Goal: Task Accomplishment & Management: Manage account settings

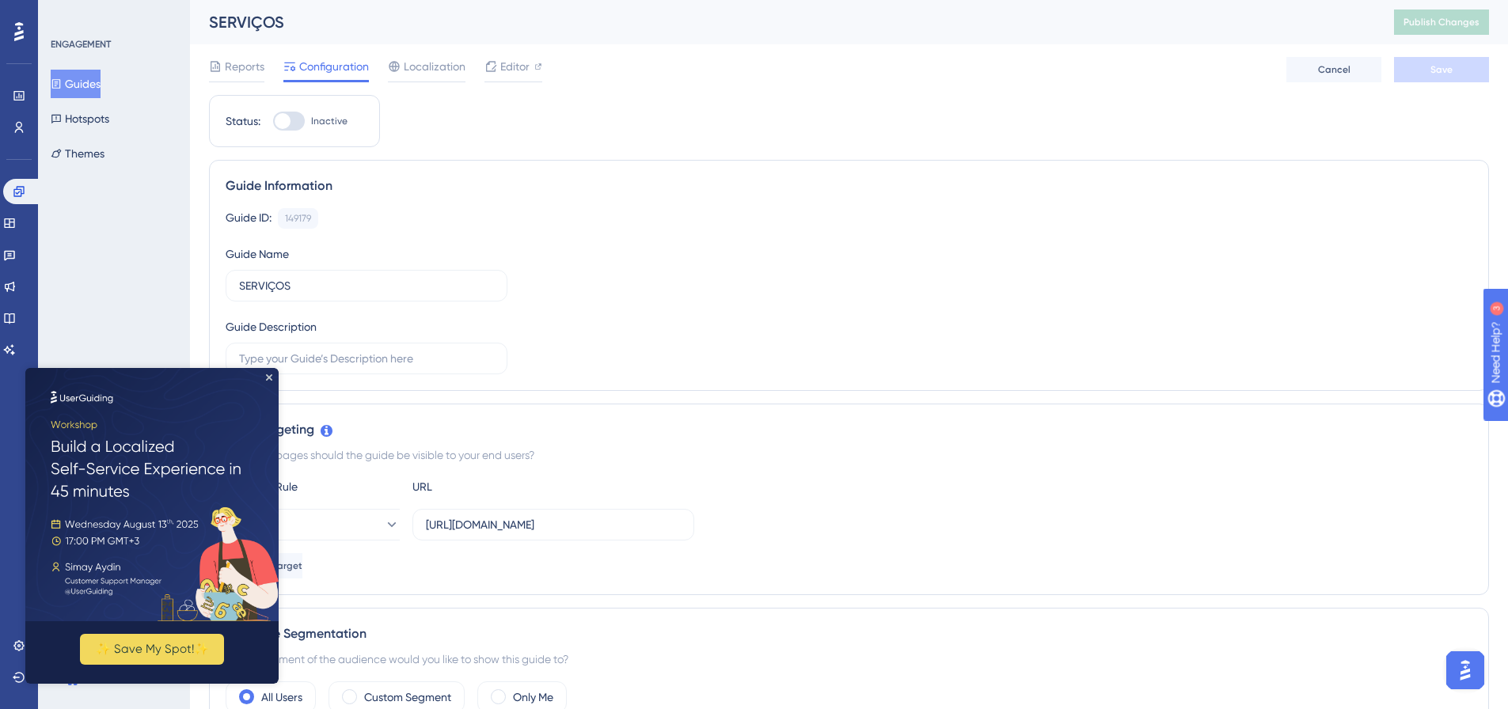
click at [268, 382] on img at bounding box center [151, 494] width 253 height 253
click at [266, 378] on icon "Close Preview" at bounding box center [269, 377] width 6 height 6
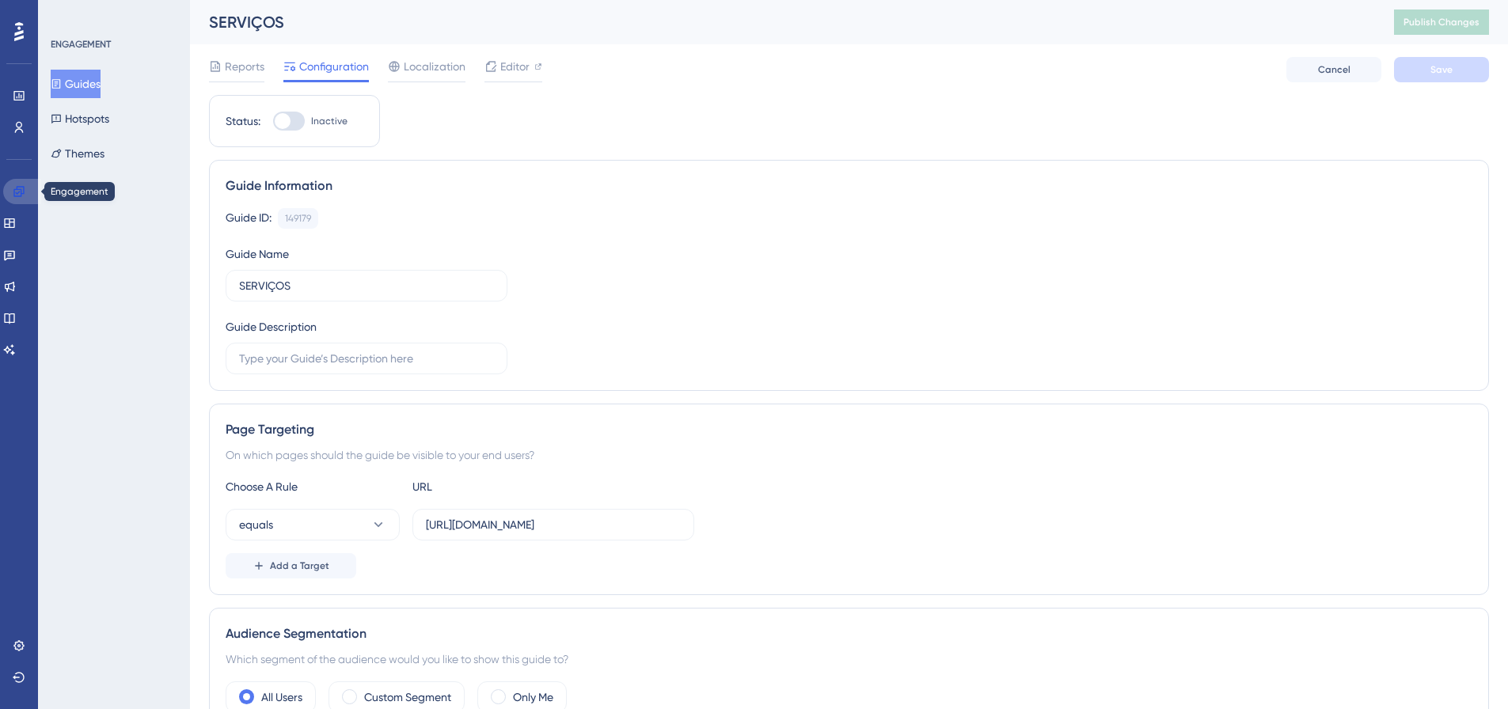
click at [23, 192] on icon at bounding box center [19, 191] width 13 height 13
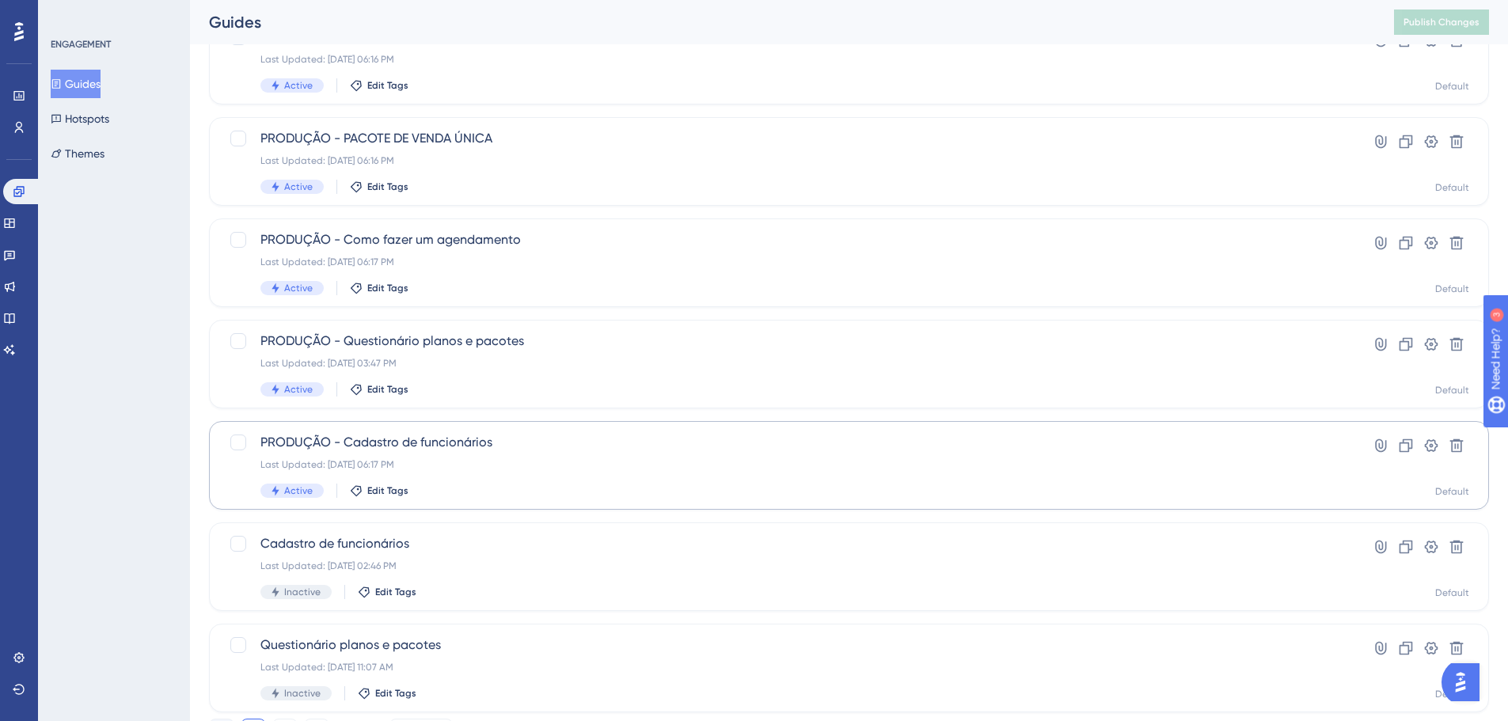
scroll to position [475, 0]
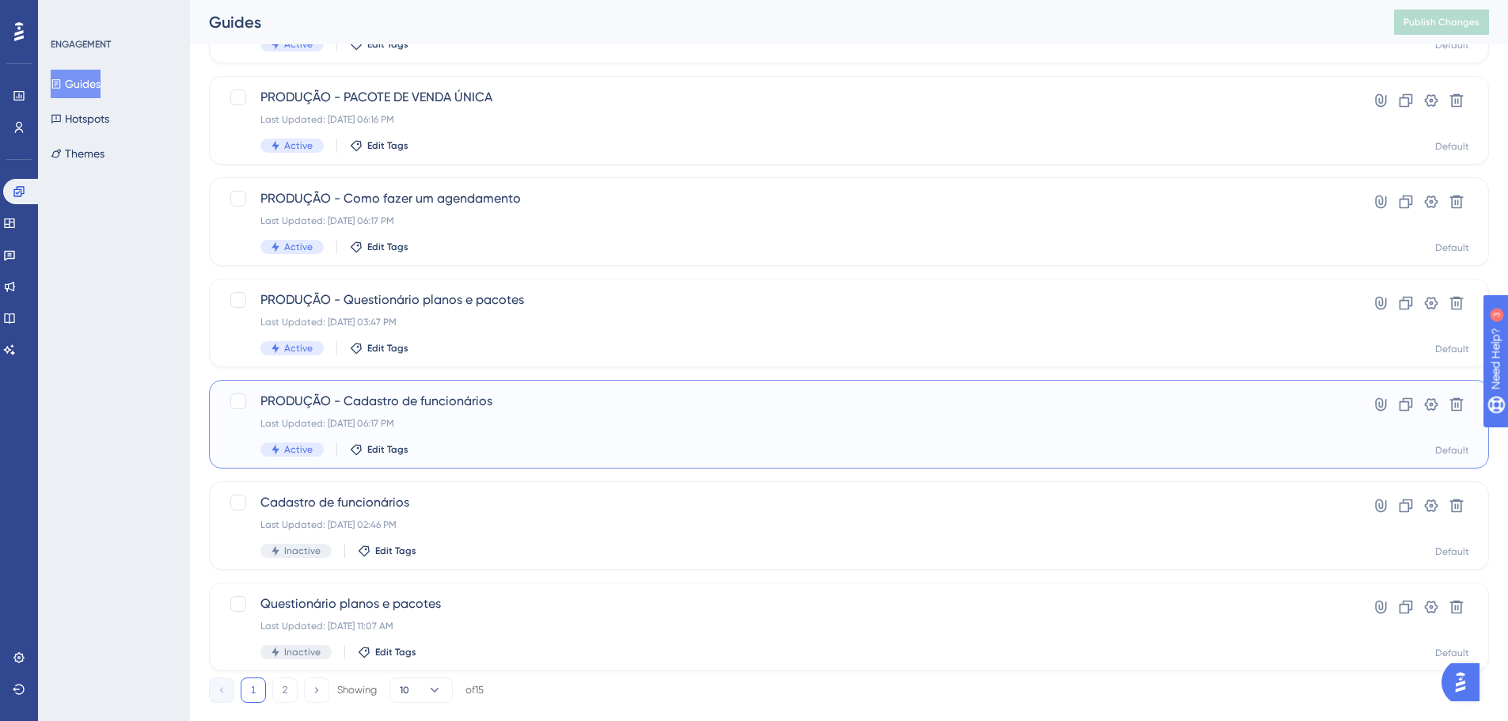
click at [539, 423] on div "Last Updated: [DATE] 06:17 PM" at bounding box center [785, 423] width 1051 height 13
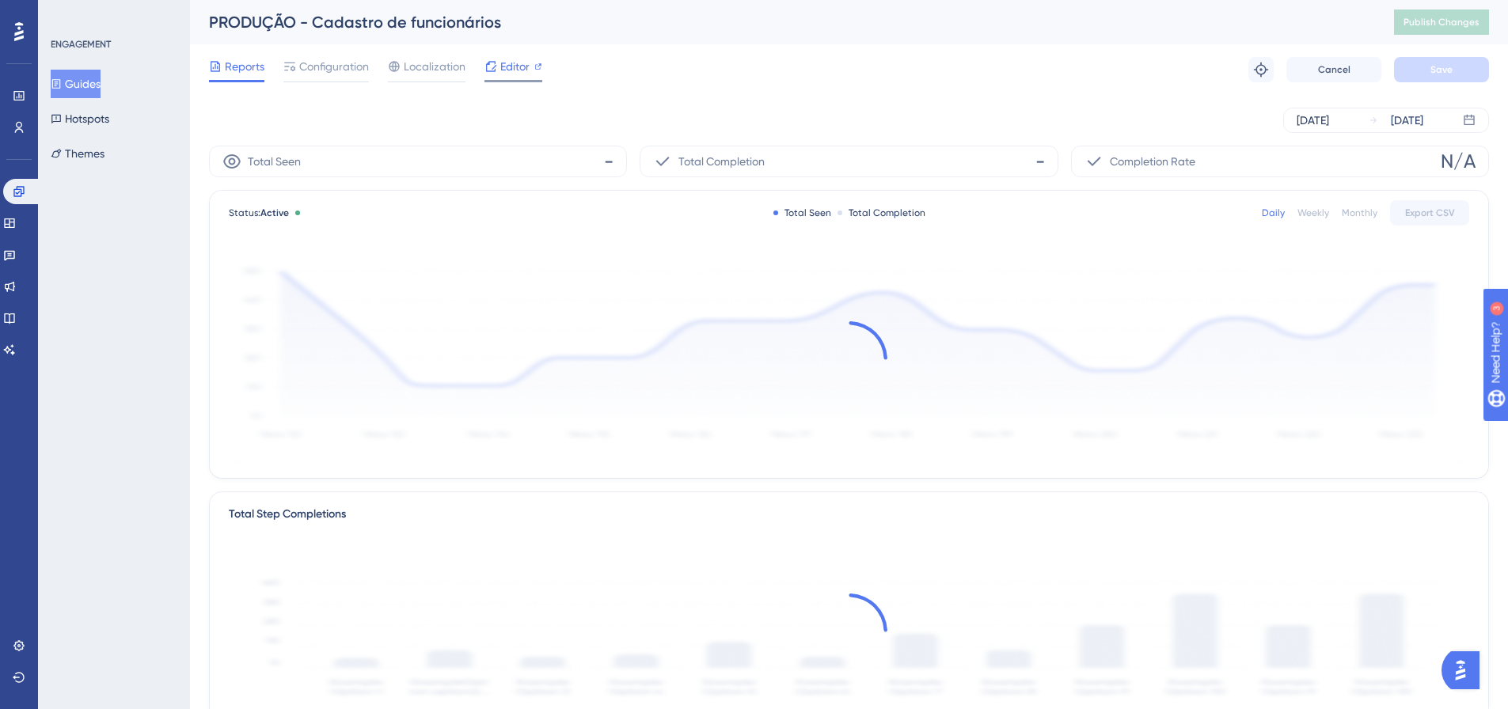
click at [507, 62] on span "Editor" at bounding box center [514, 66] width 29 height 19
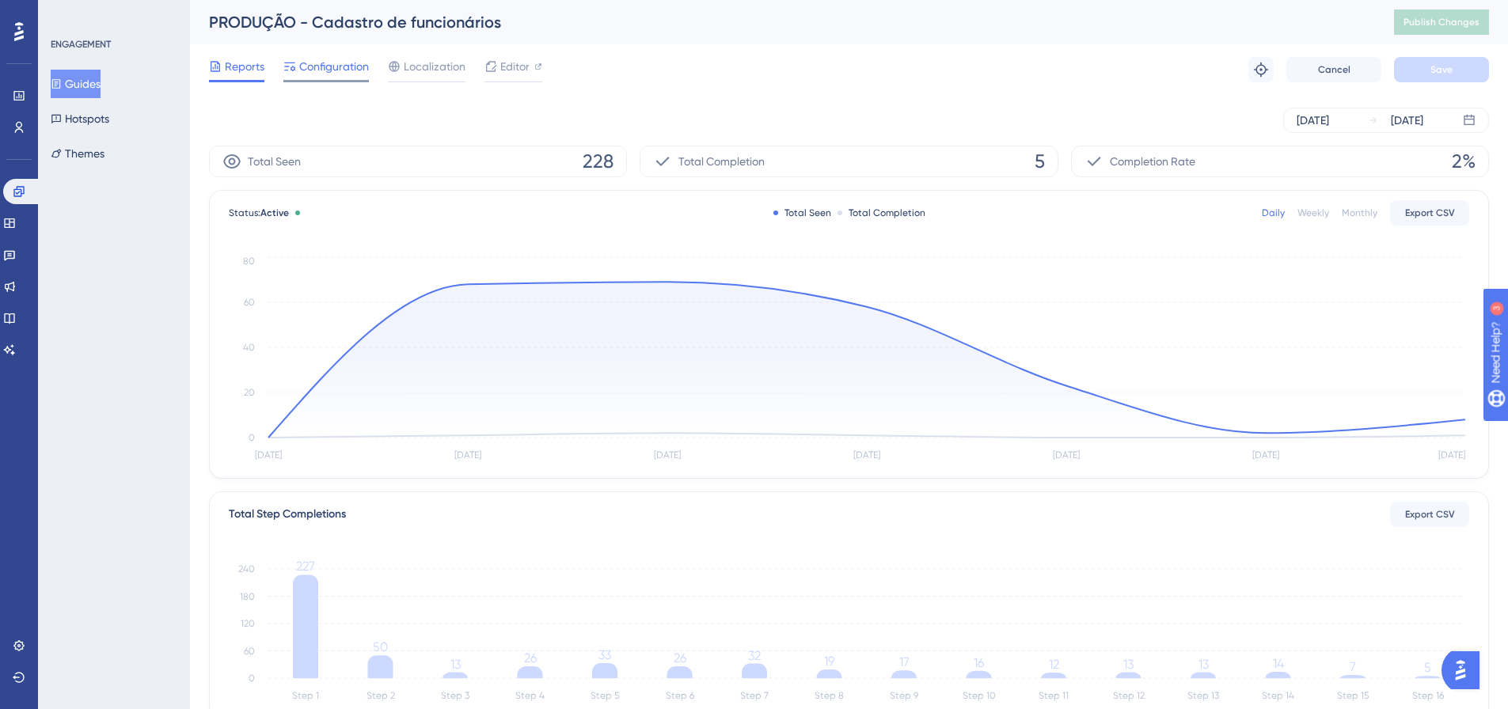
click at [294, 75] on div at bounding box center [289, 66] width 13 height 19
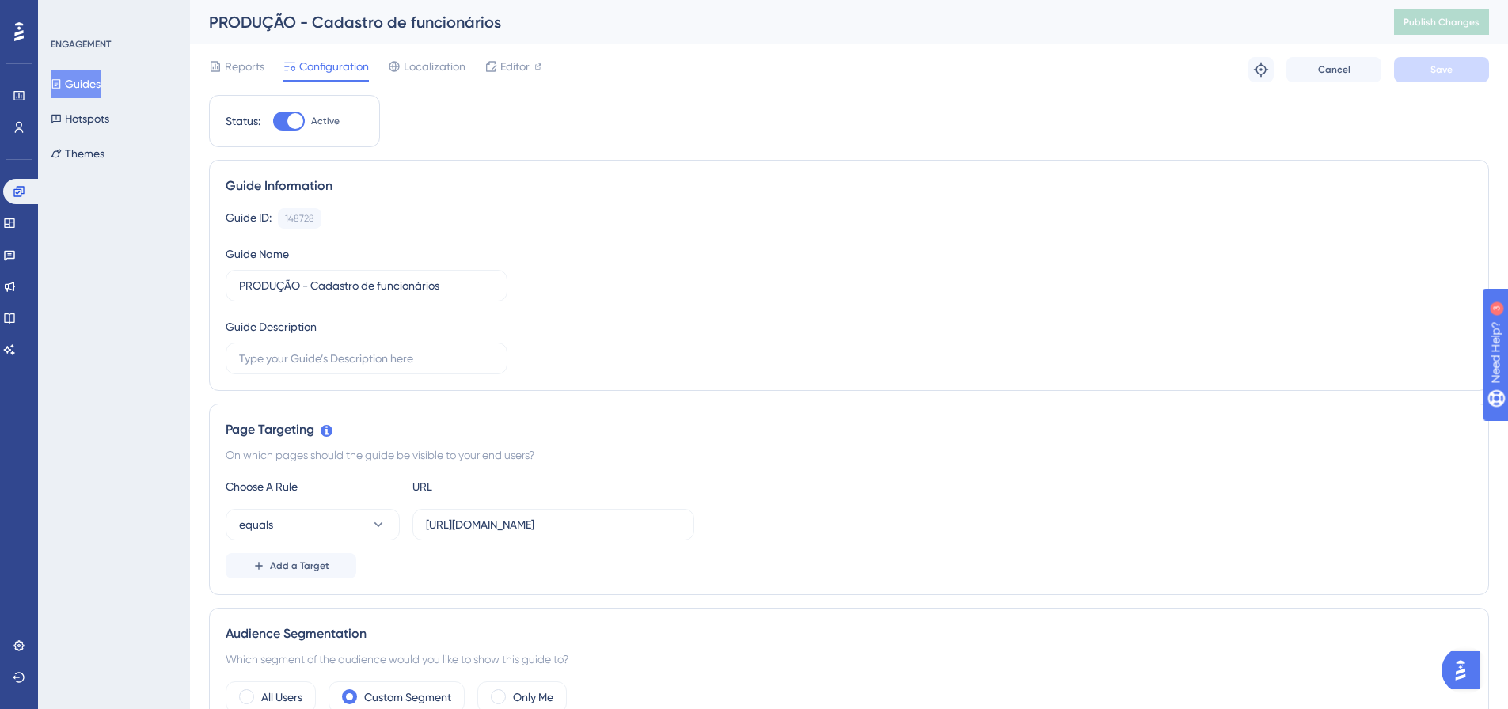
click at [301, 124] on div at bounding box center [295, 121] width 16 height 16
click at [273, 122] on input "Active" at bounding box center [272, 121] width 1 height 1
checkbox input "false"
click at [1440, 68] on span "Save" at bounding box center [1442, 69] width 22 height 13
click at [1454, 27] on span "Publish Changes" at bounding box center [1442, 22] width 76 height 13
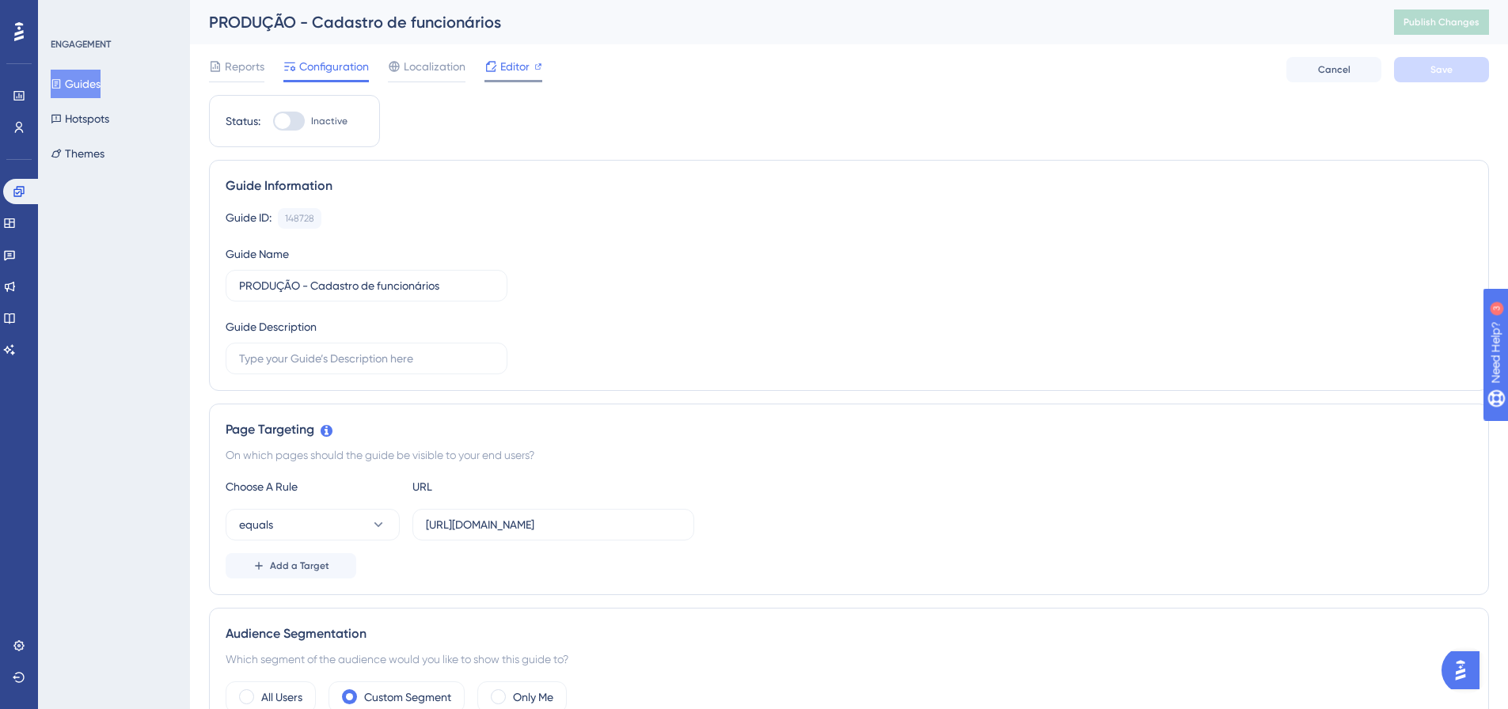
click at [518, 63] on span "Editor" at bounding box center [514, 66] width 29 height 19
